Goal: Information Seeking & Learning: Check status

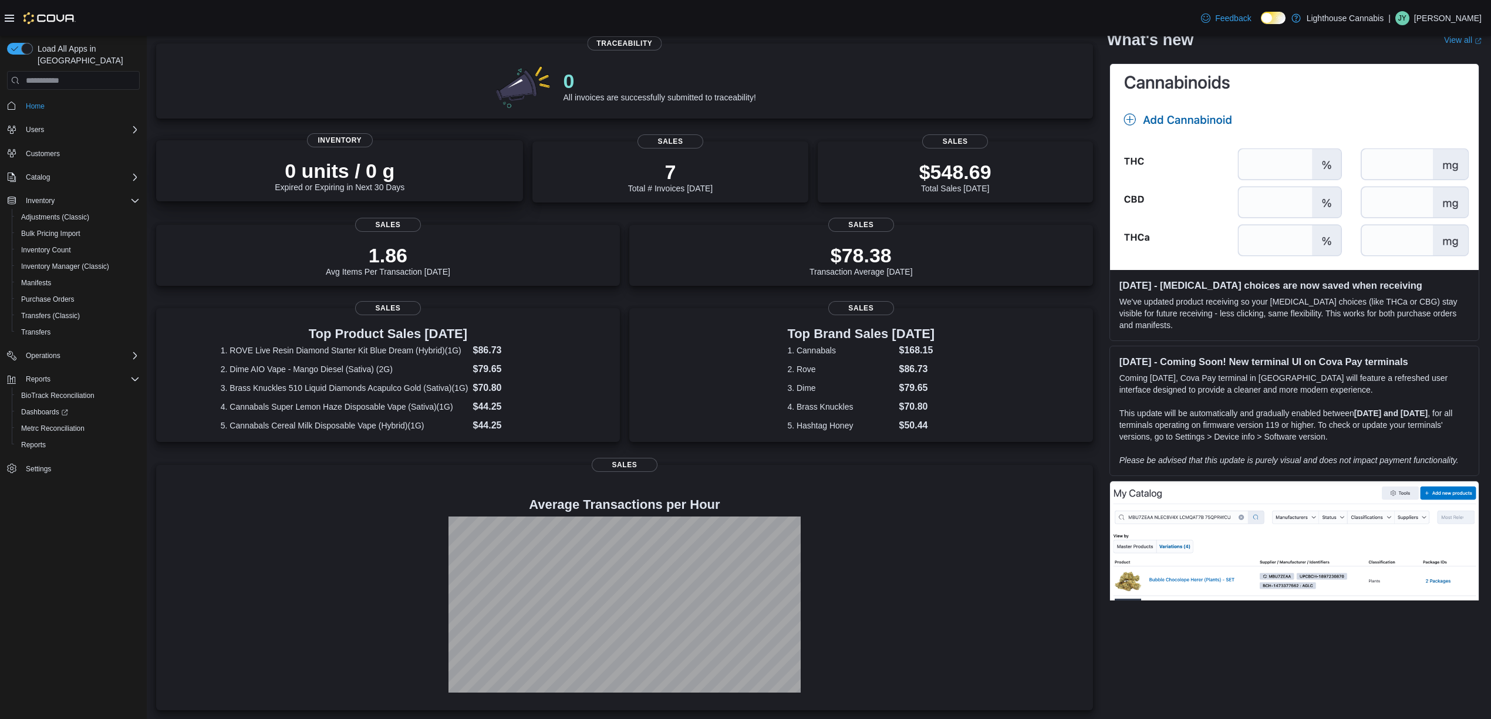
scroll to position [89, 0]
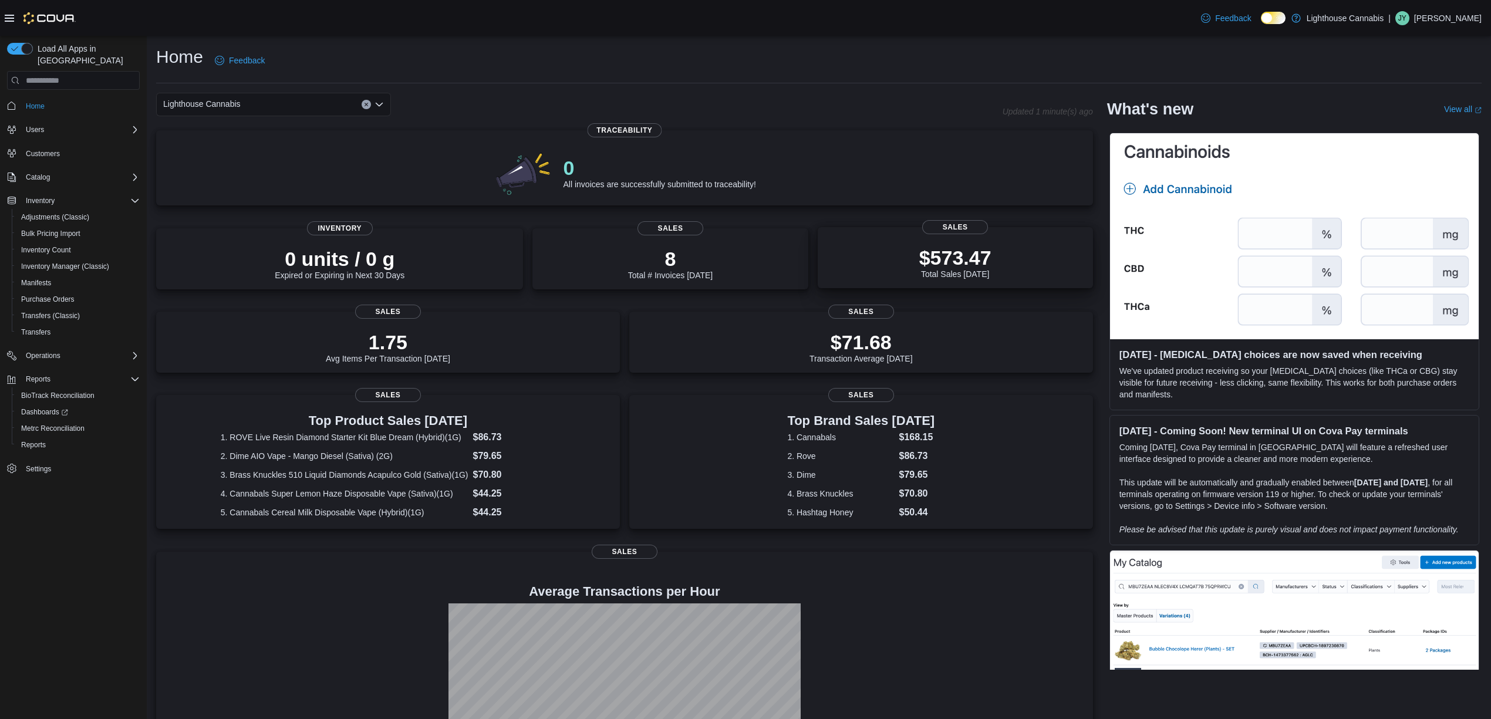
click at [884, 260] on div "$573.47 Total Sales [DATE]" at bounding box center [955, 260] width 257 height 38
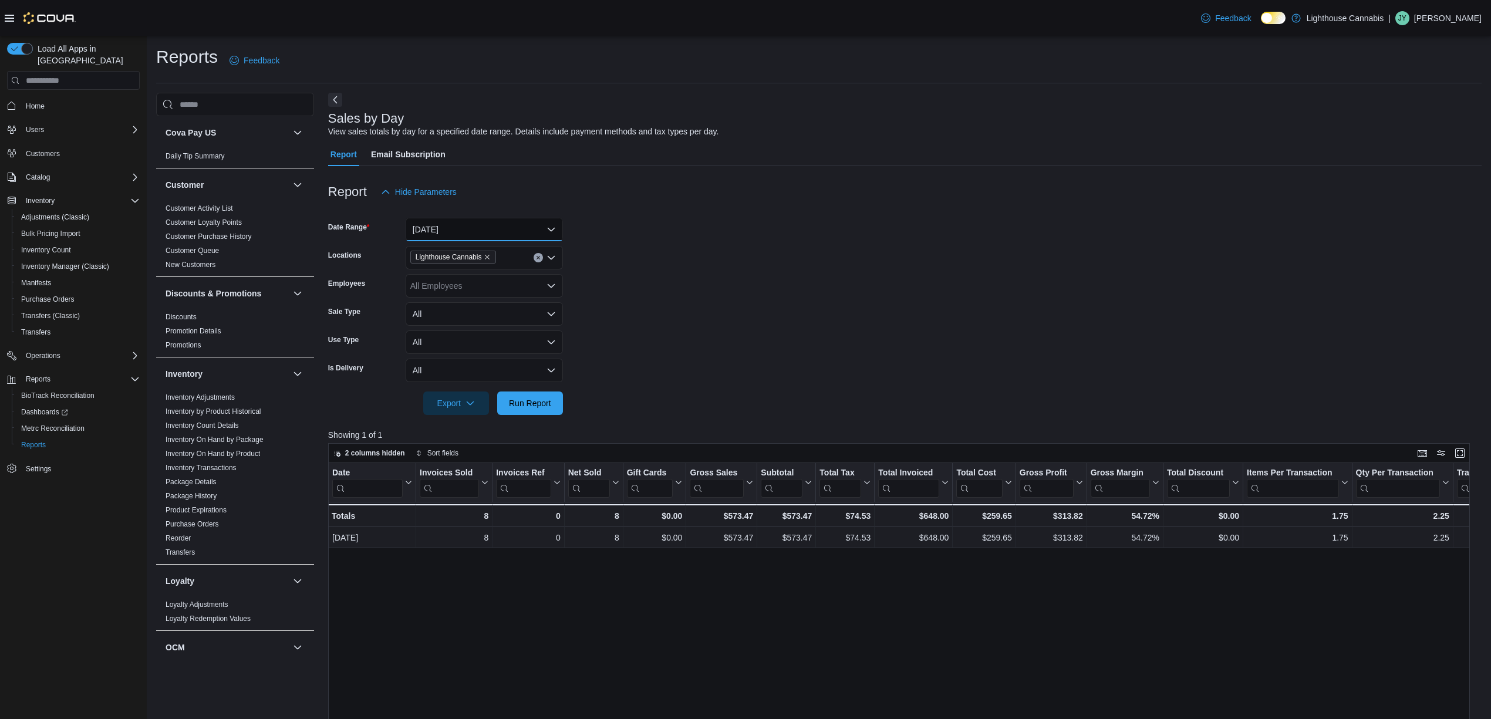
click at [481, 233] on button "Today" at bounding box center [484, 229] width 157 height 23
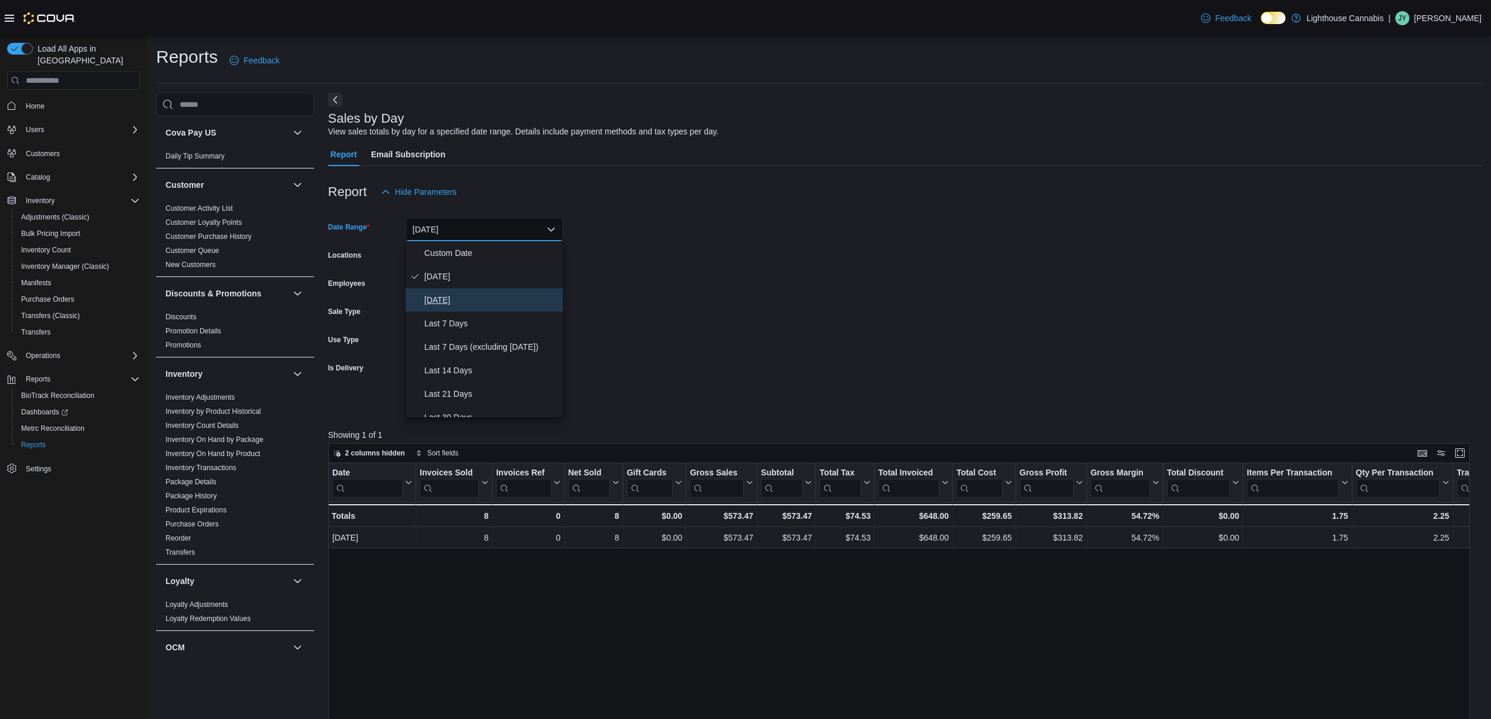
click at [452, 295] on span "Yesterday" at bounding box center [492, 300] width 134 height 14
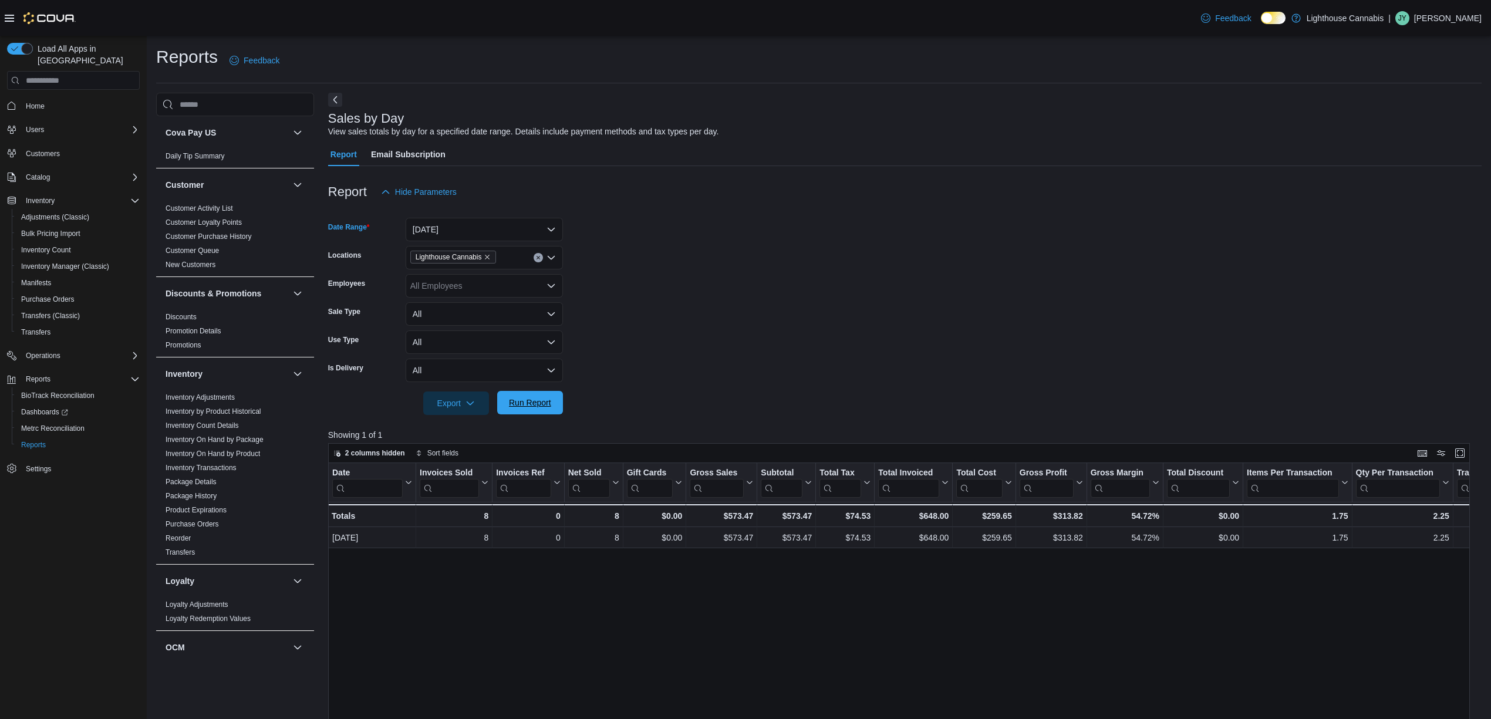
click at [529, 395] on span "Run Report" at bounding box center [530, 402] width 52 height 23
click at [506, 230] on button "Yesterday" at bounding box center [484, 229] width 157 height 23
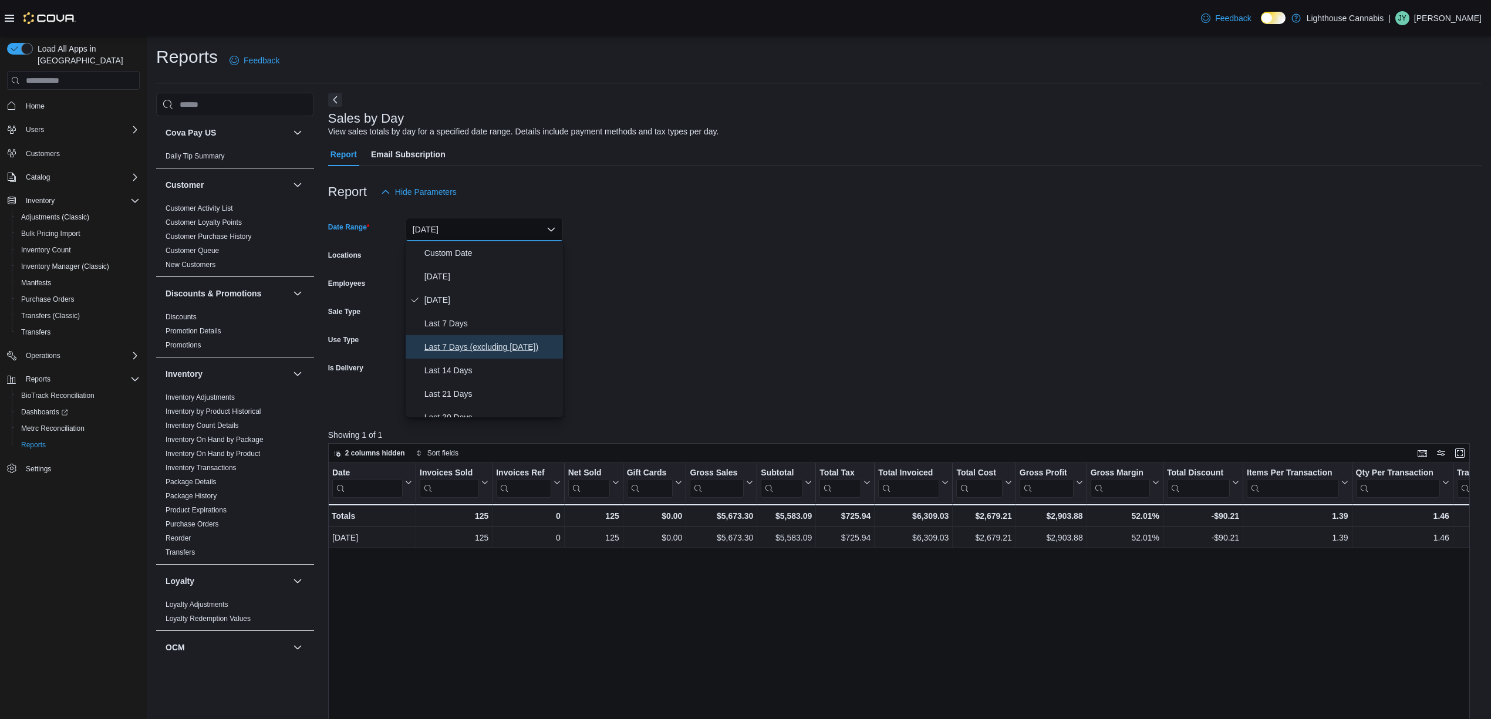
click at [497, 346] on span "Last 7 Days (excluding today)" at bounding box center [492, 347] width 134 height 14
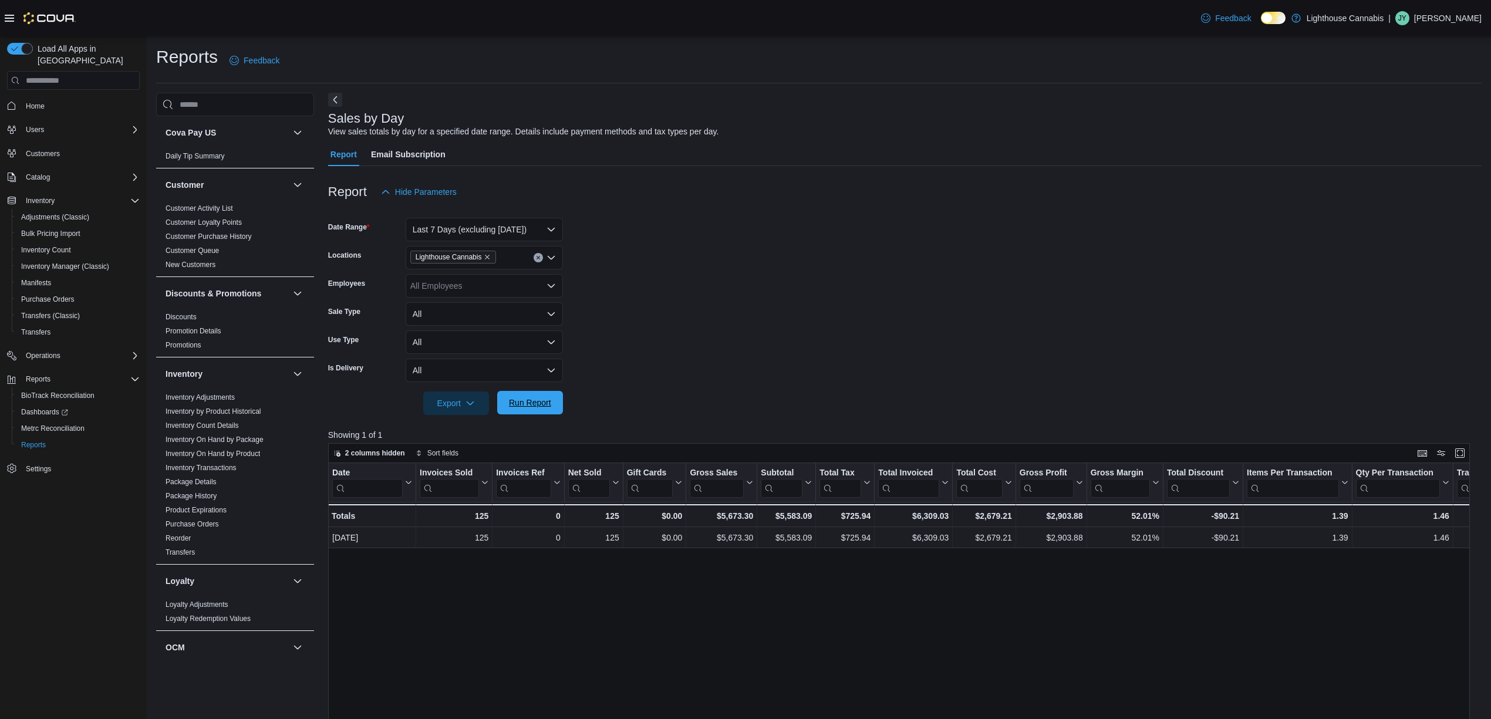
click at [528, 395] on span "Run Report" at bounding box center [530, 402] width 52 height 23
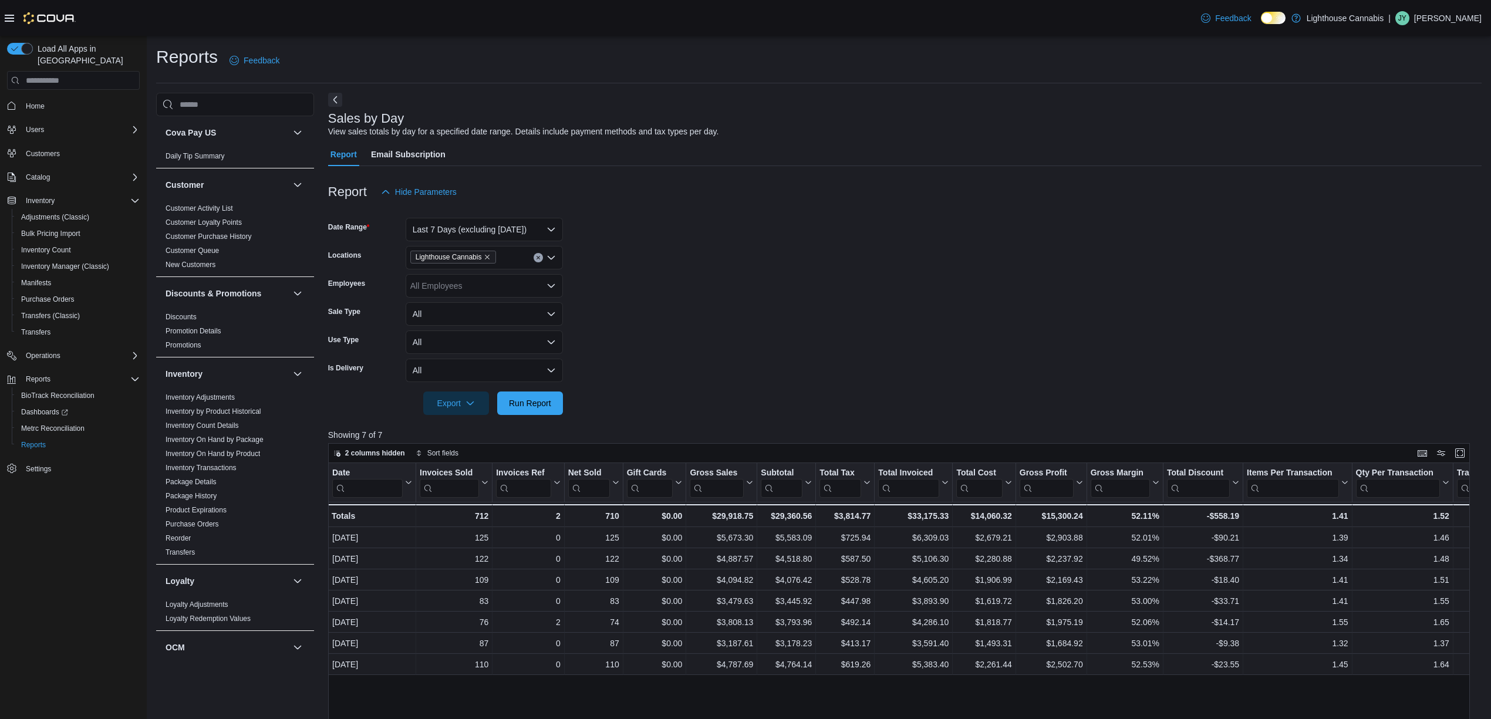
click at [74, 22] on img at bounding box center [49, 18] width 52 height 12
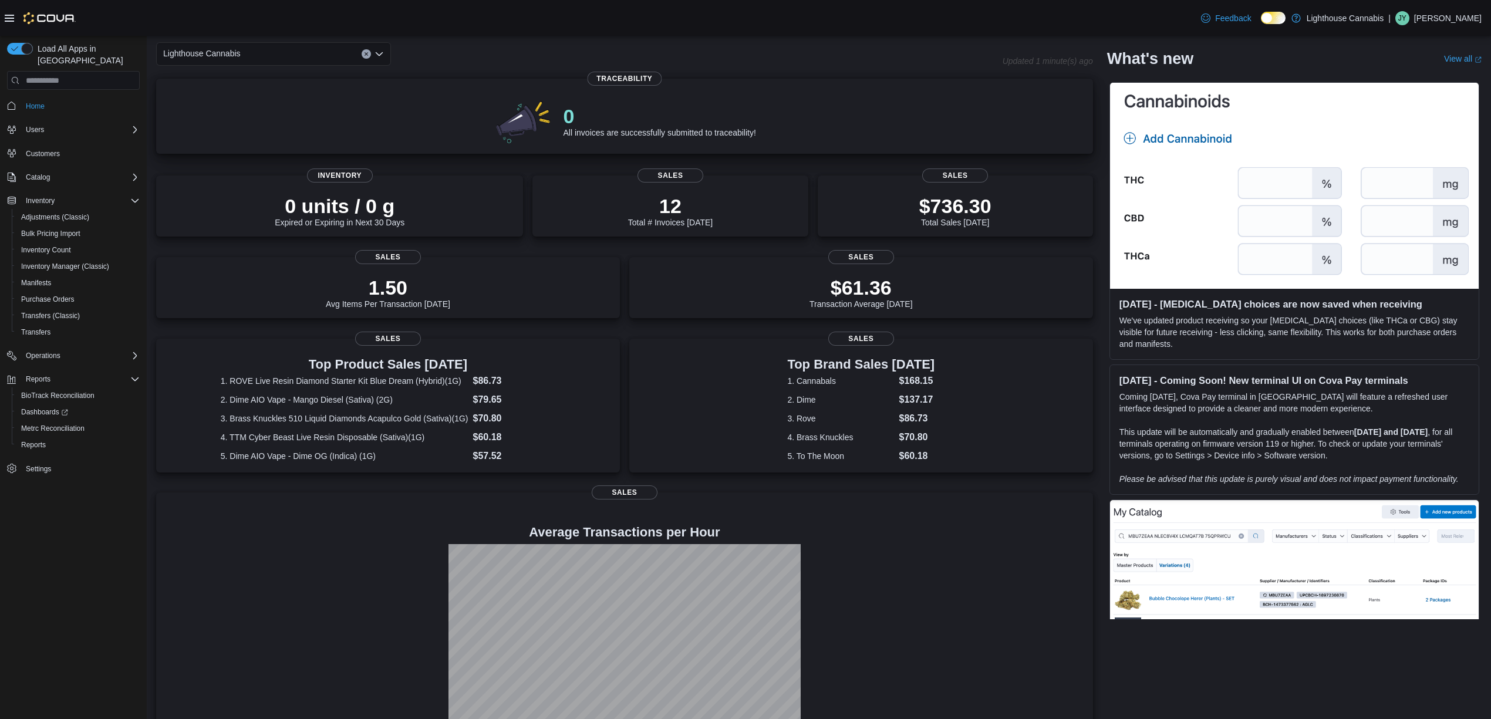
scroll to position [78, 0]
